Goal: Transaction & Acquisition: Purchase product/service

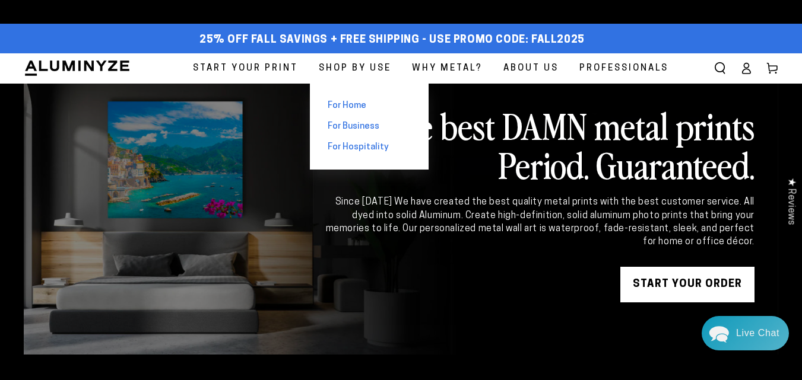
click at [359, 126] on span "For Business" at bounding box center [354, 126] width 52 height 12
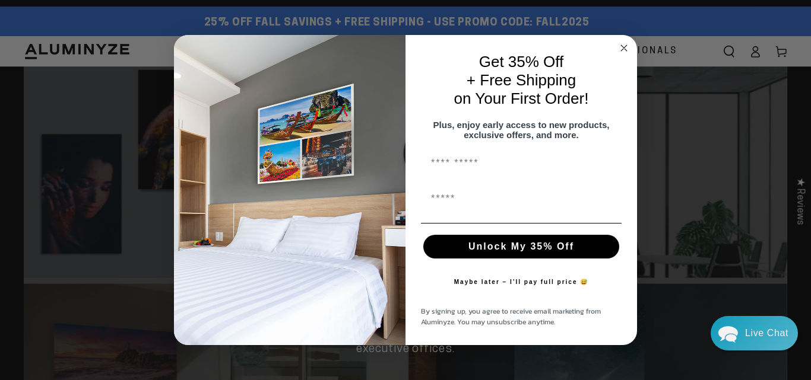
click at [500, 290] on button "Maybe later – I’ll pay full price 😅" at bounding box center [521, 283] width 147 height 24
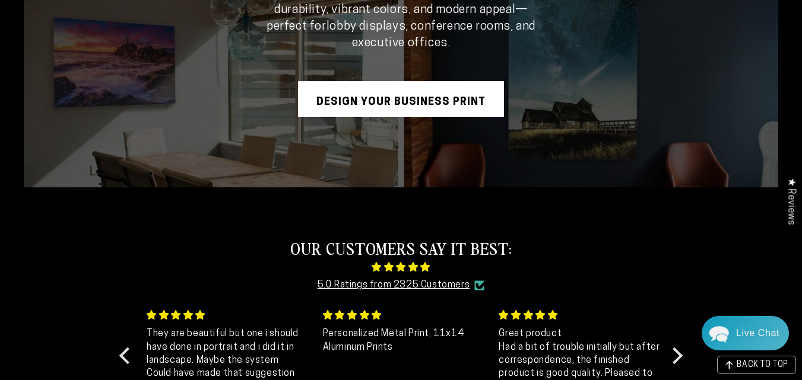
scroll to position [277, 0]
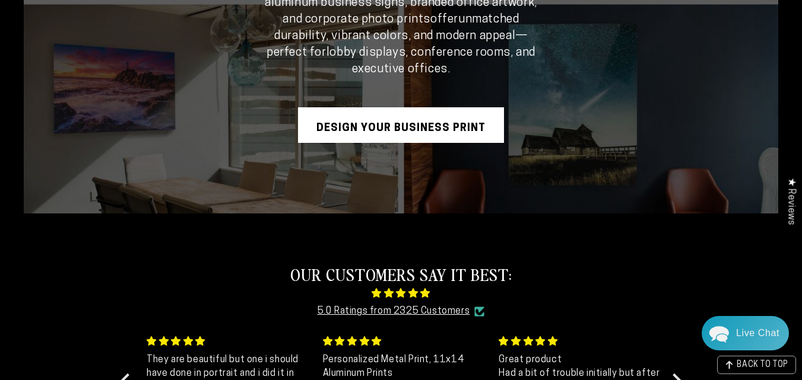
click at [389, 129] on link "Design Your Business Print" at bounding box center [401, 125] width 206 height 36
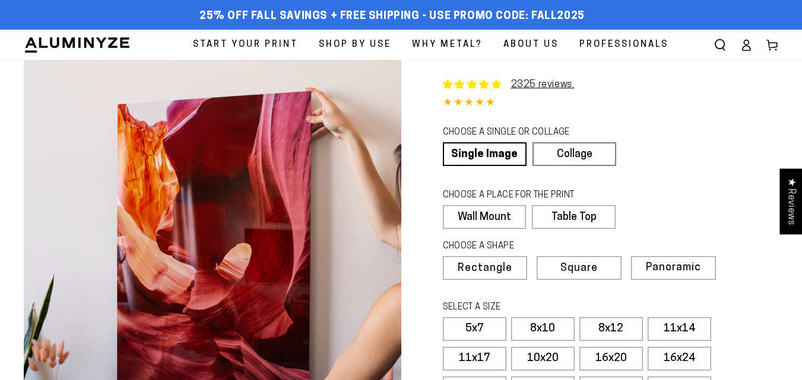
select select "**********"
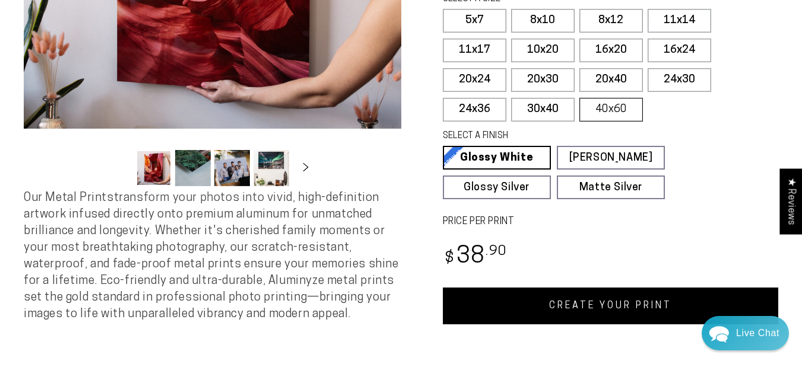
scroll to position [416, 0]
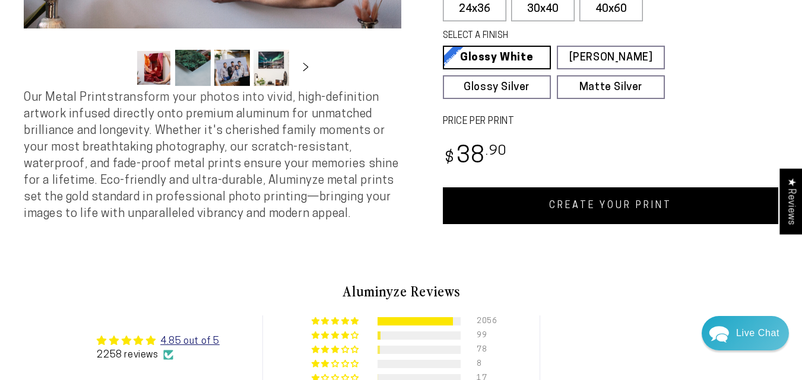
click at [589, 203] on link "CREATE YOUR PRINT" at bounding box center [611, 206] width 336 height 37
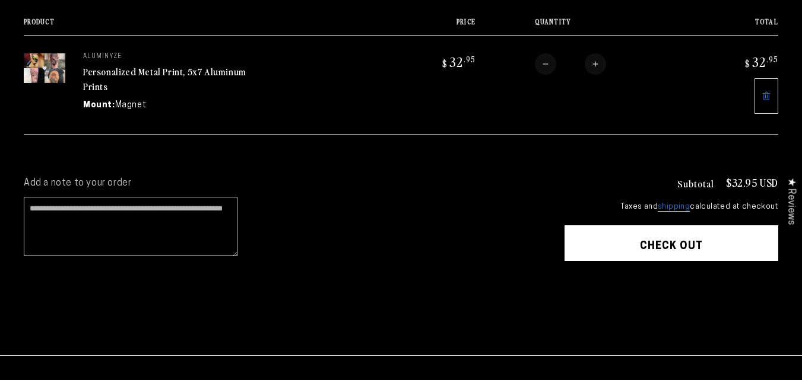
scroll to position [145, 0]
click at [567, 275] on shop-pay-wallet-button at bounding box center [565, 275] width 2 height 9
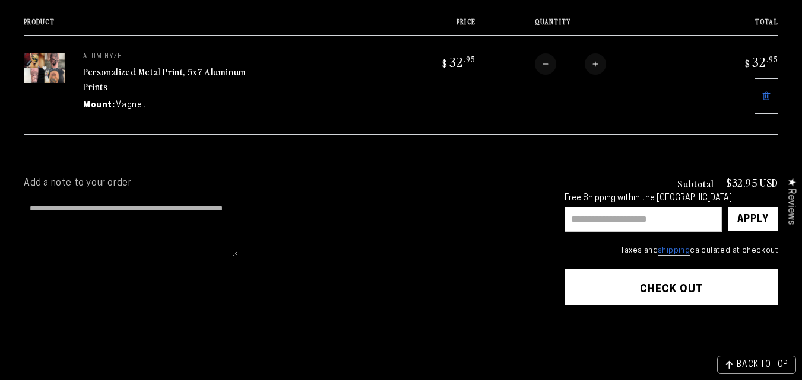
scroll to position [0, 0]
